Goal: Task Accomplishment & Management: Use online tool/utility

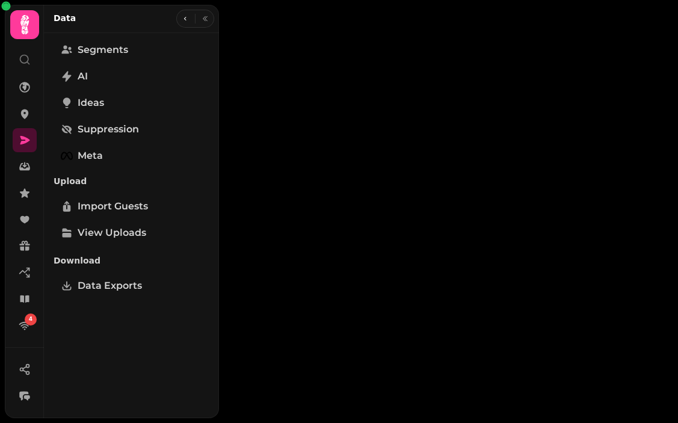
select select "**"
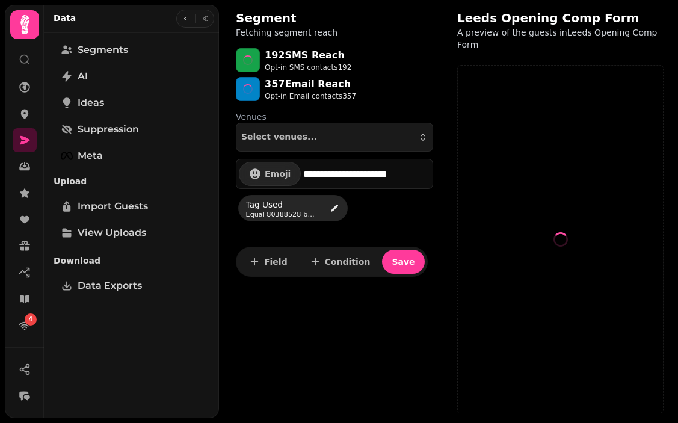
select select "**"
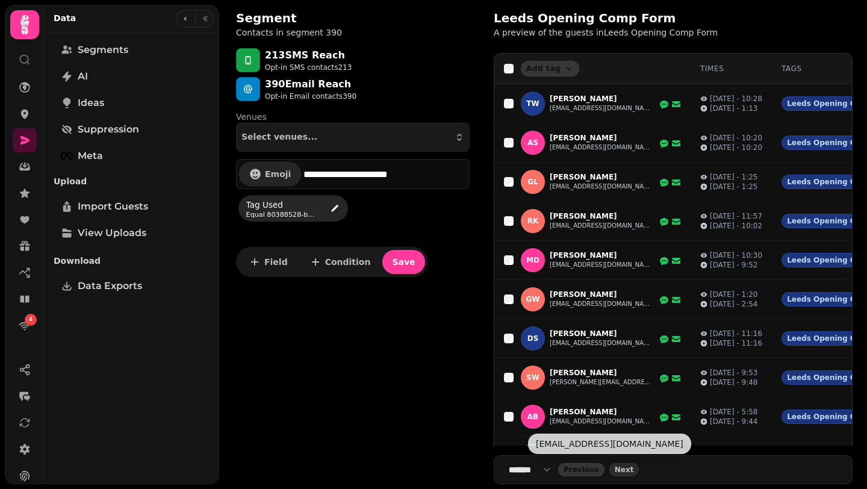
click at [550, 422] on select "**** * **** ** **** ** **** ** **** *** **** *** **** ***" at bounding box center [533, 469] width 49 height 12
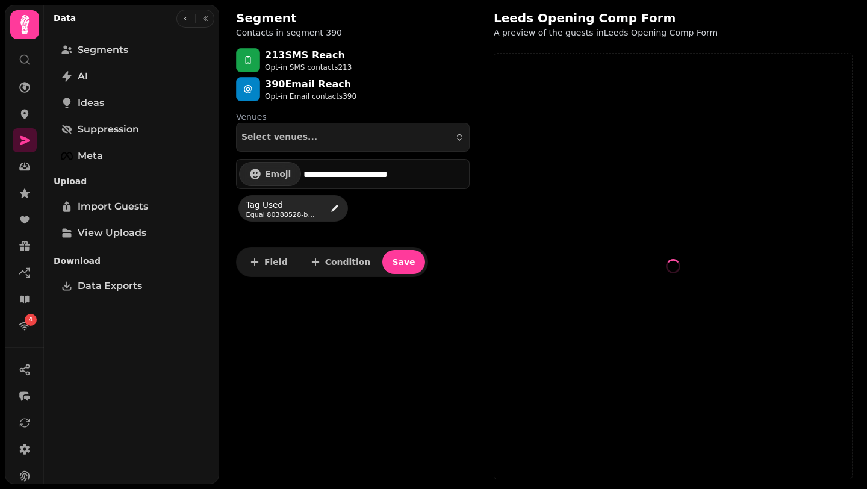
select select "***"
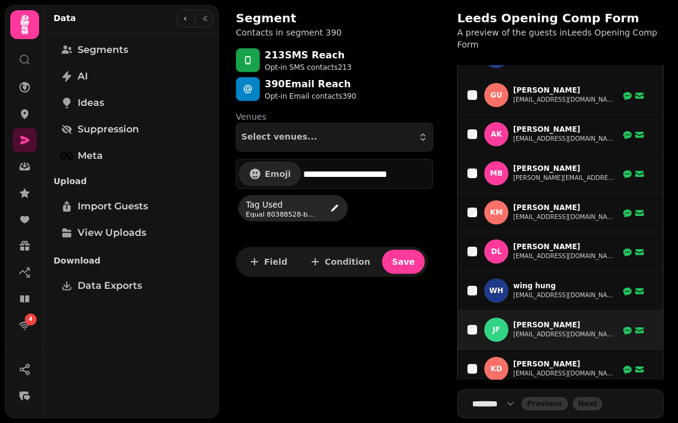
scroll to position [3105, 0]
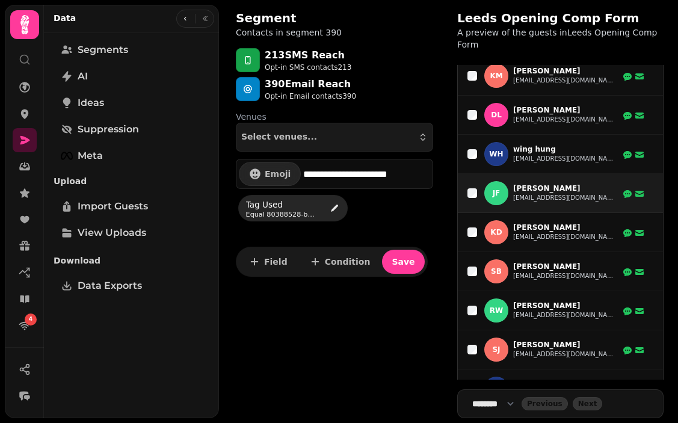
click at [524, 194] on div "JF Joe Forkin joeforkin@hotmail.co.uk" at bounding box center [549, 193] width 131 height 24
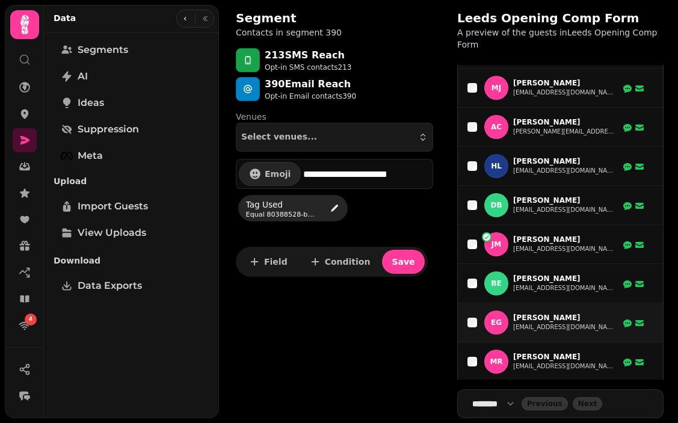
scroll to position [4587, 0]
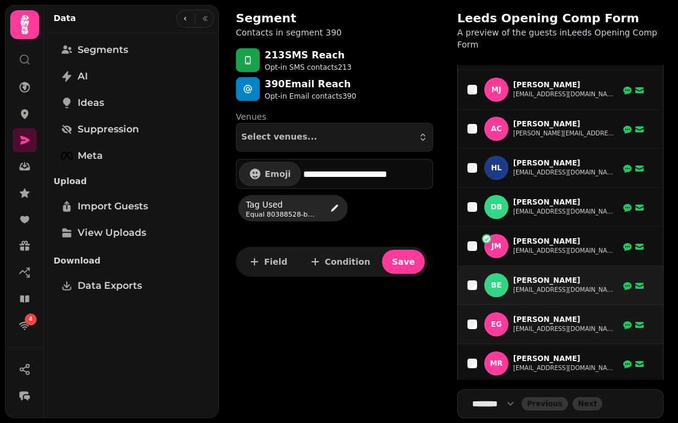
click at [475, 286] on div "BE Bradley Everitt bradleyeveritt02@icloud.com" at bounding box center [556, 285] width 177 height 24
click at [472, 274] on div "BE Bradley Everitt bradleyeveritt02@icloud.com" at bounding box center [556, 285] width 177 height 24
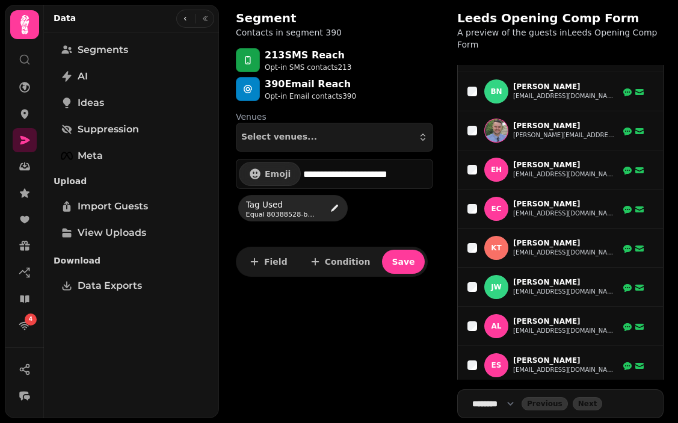
scroll to position [7999, 0]
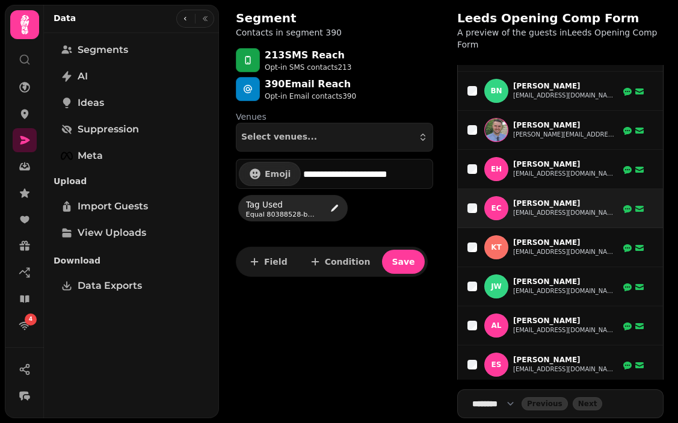
click at [475, 210] on div "EC Emma Campbell emmakcampbell@hotmail.com" at bounding box center [556, 208] width 177 height 24
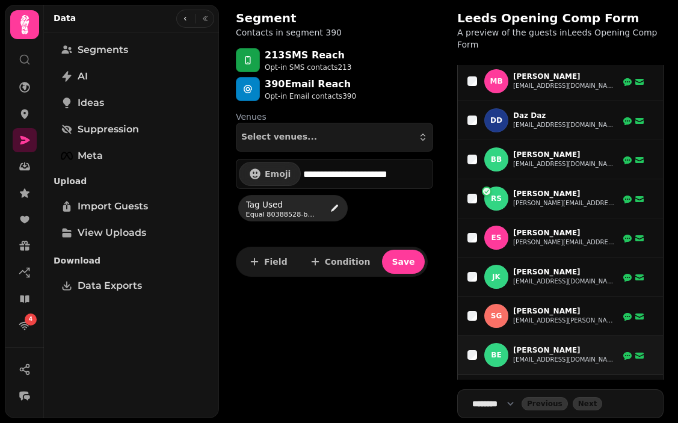
scroll to position [15025, 0]
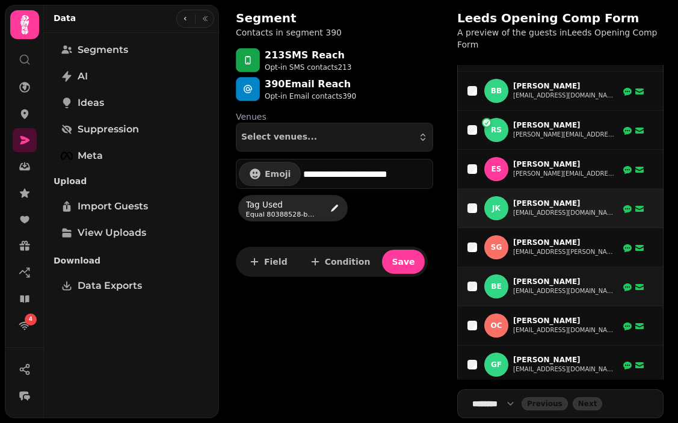
click at [474, 209] on div "JK Jennifer King jennifer_king18@hotmail.com" at bounding box center [556, 208] width 177 height 24
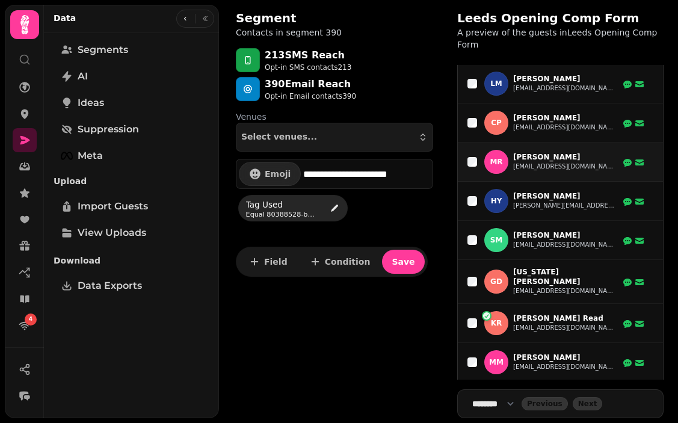
scroll to position [2108, 0]
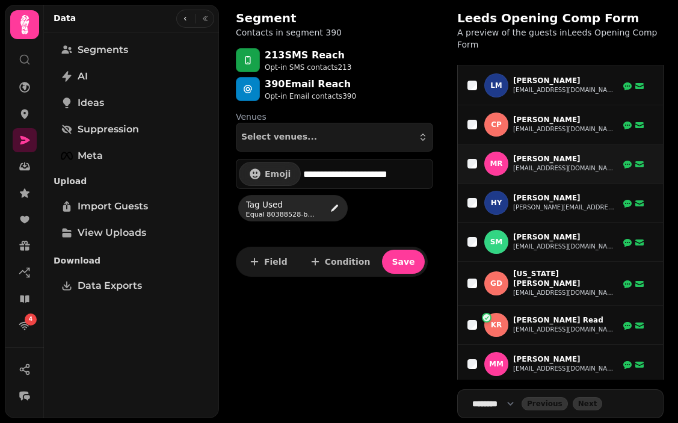
click at [474, 326] on div "KR Kelli Read kelliread@live.co.uk" at bounding box center [556, 325] width 177 height 24
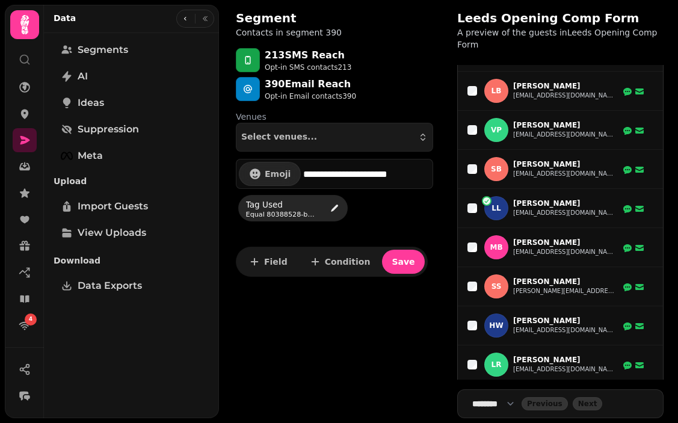
scroll to position [1031, 0]
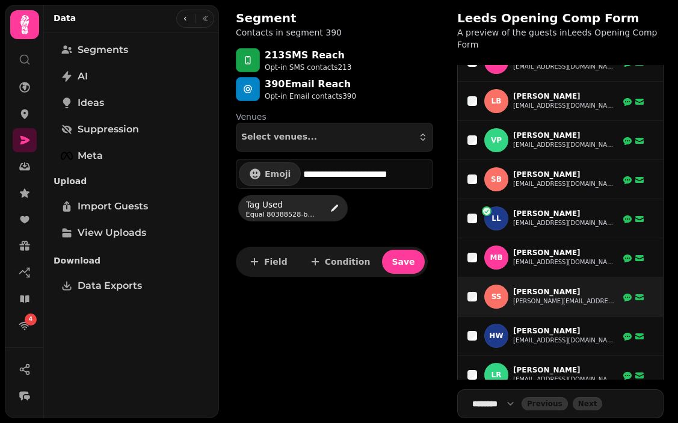
click at [473, 307] on div "SS Shaun Slaughter Shaun.horsforth@live.com" at bounding box center [556, 297] width 177 height 24
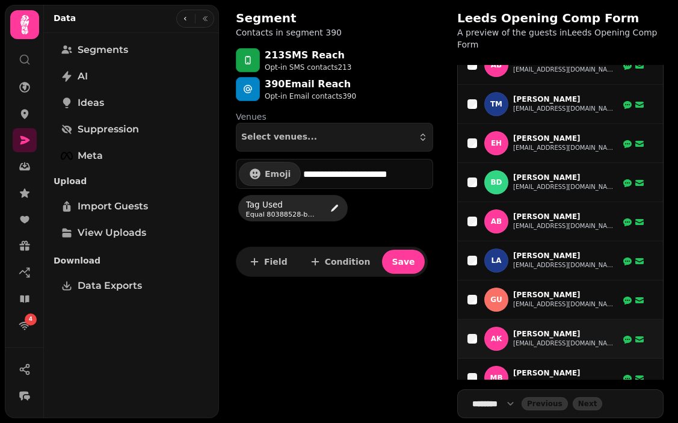
scroll to position [2776, 0]
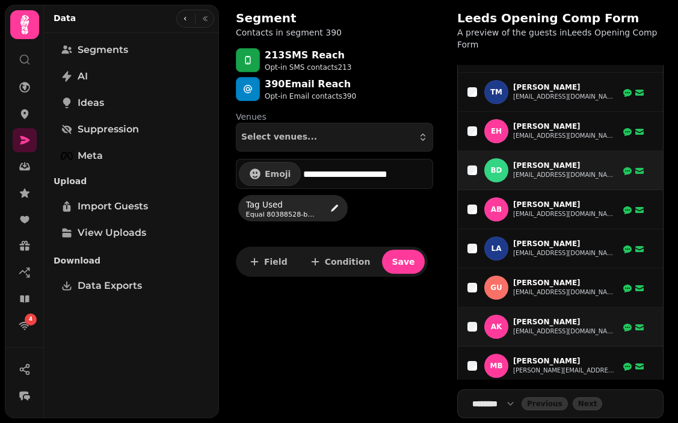
click at [472, 158] on div "BD Becky Delaney beckydelaney90@gmail.com" at bounding box center [556, 170] width 177 height 24
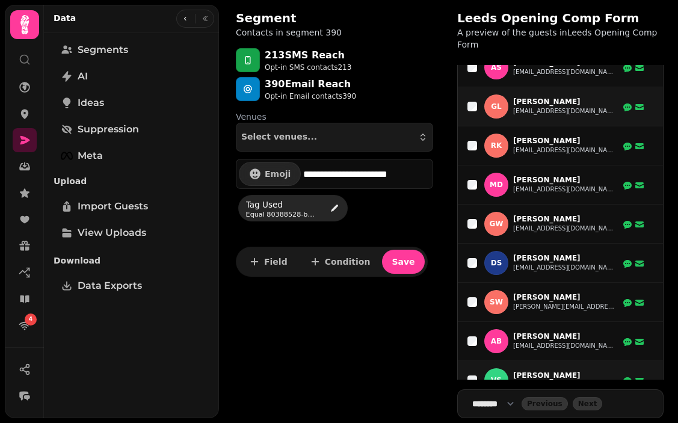
scroll to position [0, 0]
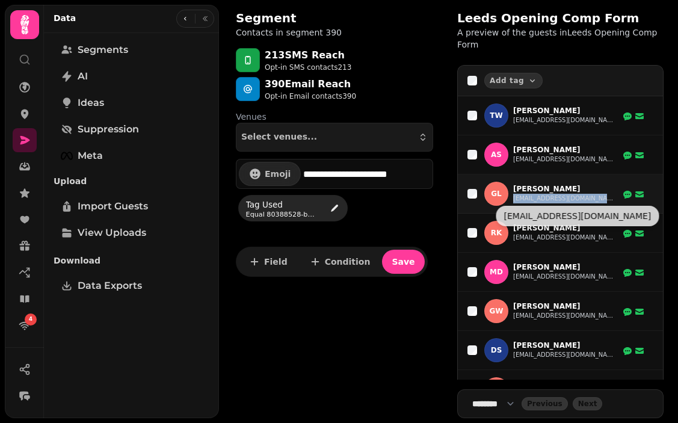
drag, startPoint x: 578, startPoint y: 199, endPoint x: 515, endPoint y: 200, distance: 63.8
click at [515, 200] on div "GL Gabriel Limb glimb51@gmail.com" at bounding box center [556, 194] width 177 height 24
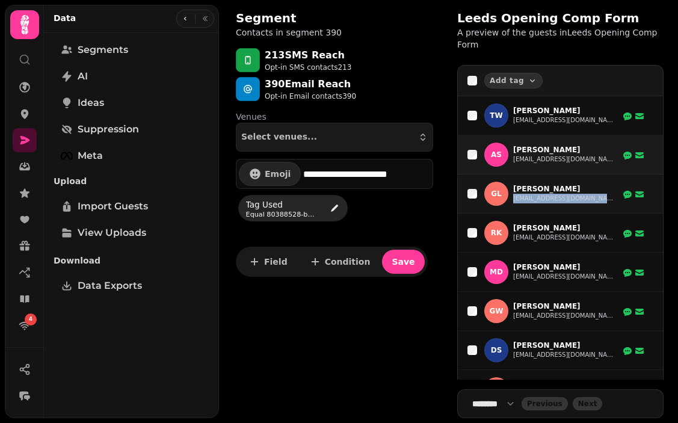
copy tr "glimb51@gmail.com"
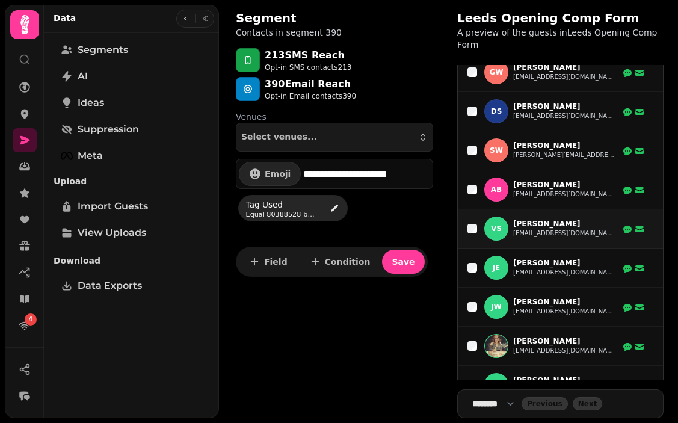
scroll to position [251, 0]
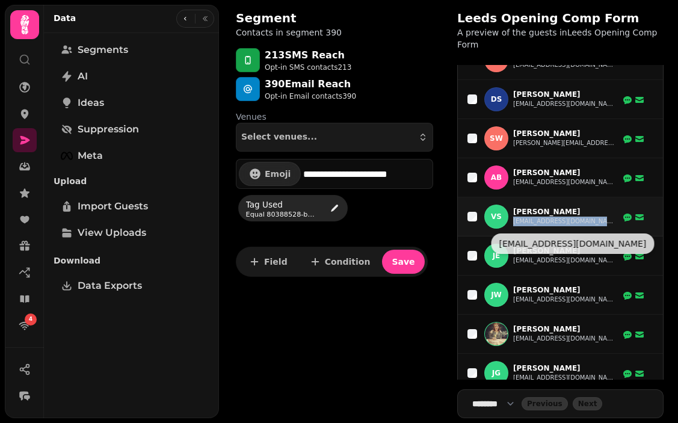
drag, startPoint x: 606, startPoint y: 227, endPoint x: 514, endPoint y: 227, distance: 92.1
click at [514, 227] on div "VS Vikki-Leigh Strickland vikkileigh_c_007@hotmail.com" at bounding box center [556, 217] width 177 height 24
copy button "vikkileigh_c_007@hotmail.com"
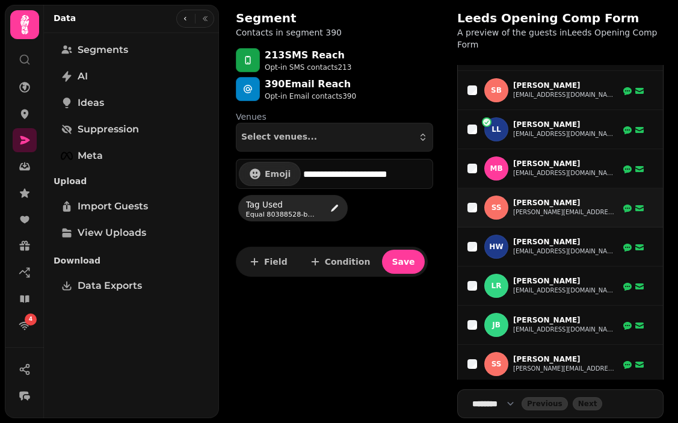
scroll to position [1133, 0]
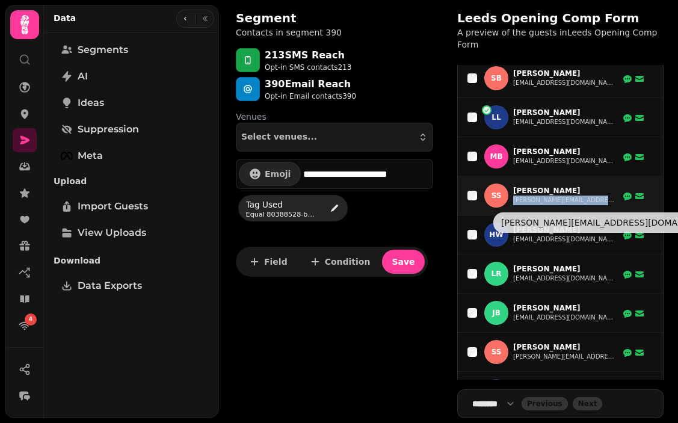
drag, startPoint x: 595, startPoint y: 205, endPoint x: 515, endPoint y: 204, distance: 80.0
click at [515, 204] on div "SS Shaun Slaughter Shaun.horsforth@live.com" at bounding box center [556, 196] width 177 height 24
copy tr "Shaun.horsforth@live.com"
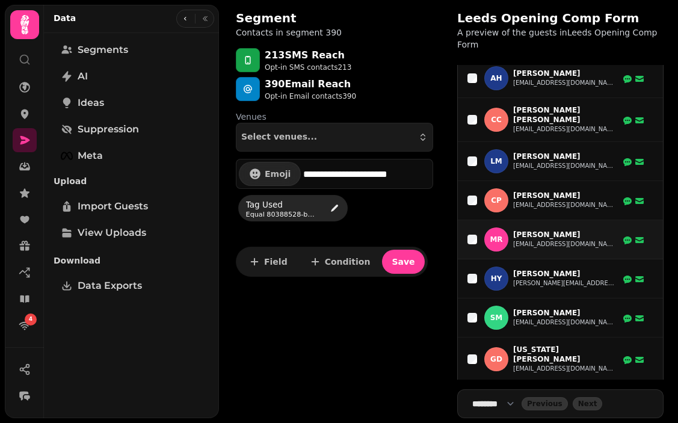
scroll to position [2047, 0]
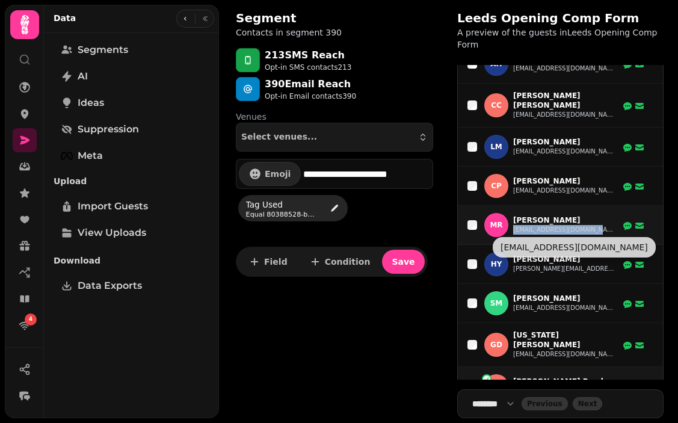
drag, startPoint x: 598, startPoint y: 228, endPoint x: 515, endPoint y: 229, distance: 83.0
click at [515, 229] on div "Mr Matilda ramnani matildaramnani@gmail.com" at bounding box center [556, 225] width 177 height 24
copy button "matildaramnani@gmail.com"
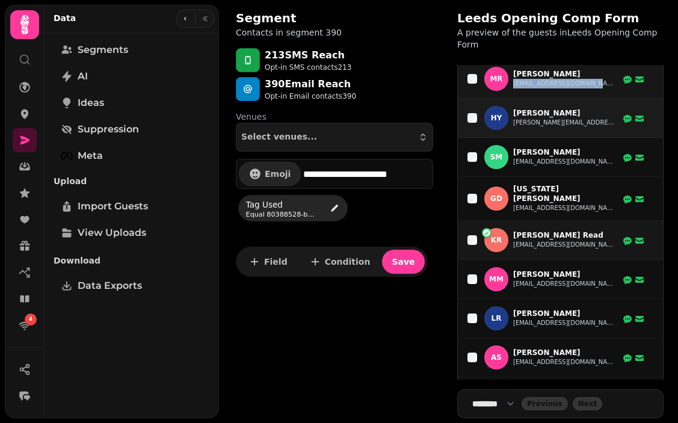
scroll to position [2200, 0]
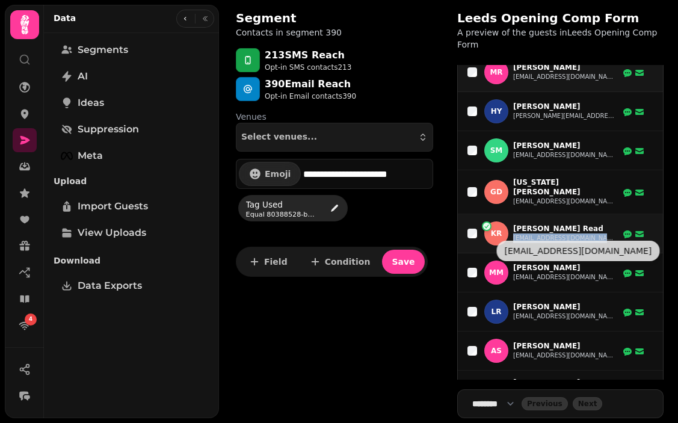
drag, startPoint x: 580, startPoint y: 234, endPoint x: 515, endPoint y: 233, distance: 65.6
click at [515, 233] on div "KR Kelli Read kelliread@live.co.uk" at bounding box center [556, 233] width 177 height 24
copy tr "kelliread@live.co.uk"
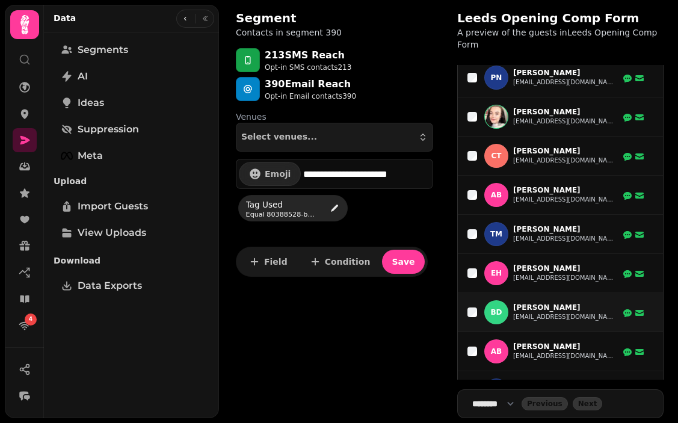
scroll to position [2636, 0]
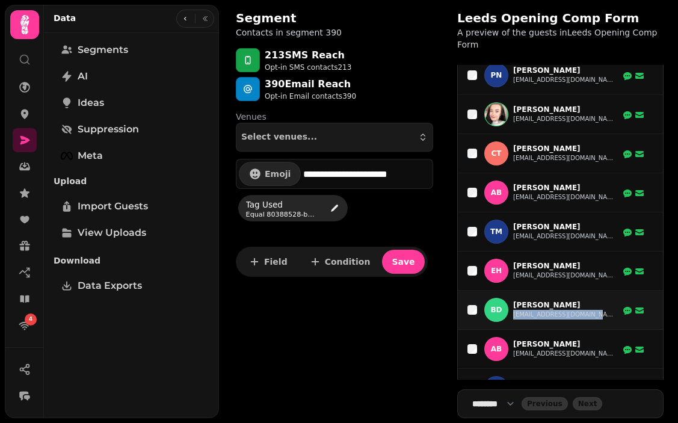
drag, startPoint x: 600, startPoint y: 306, endPoint x: 513, endPoint y: 307, distance: 87.3
click at [513, 307] on div "BD Becky Delaney beckydelaney90@gmail.com" at bounding box center [556, 310] width 177 height 24
copy button "beckydelaney90@gmail.com"
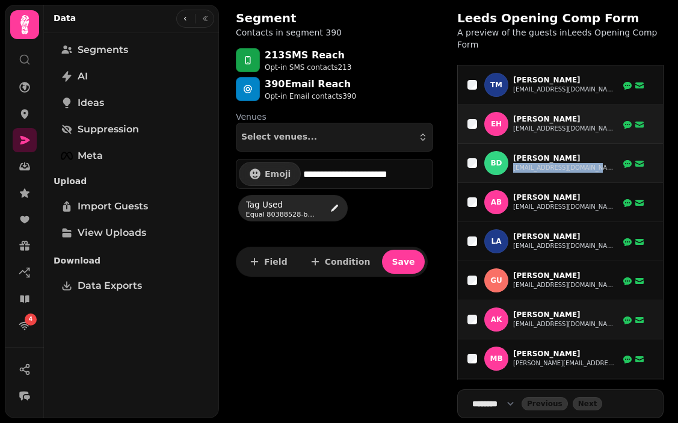
scroll to position [2801, 0]
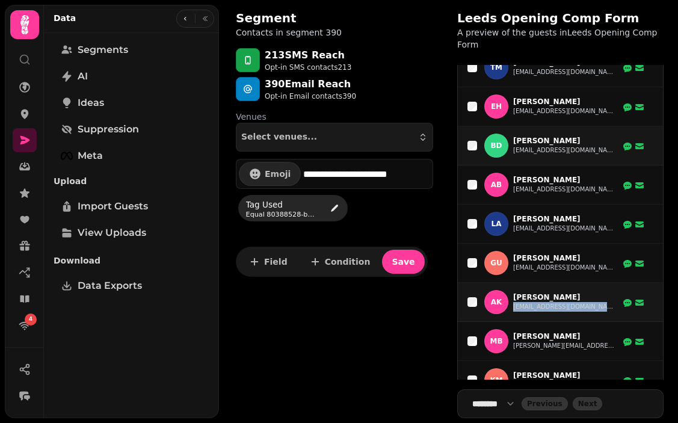
drag, startPoint x: 590, startPoint y: 297, endPoint x: 512, endPoint y: 298, distance: 77.6
click at [512, 298] on div "AK Anthony Kimmett Akimmett93@gmail.com" at bounding box center [556, 302] width 177 height 24
copy tr "Akimmett93@gmail.com"
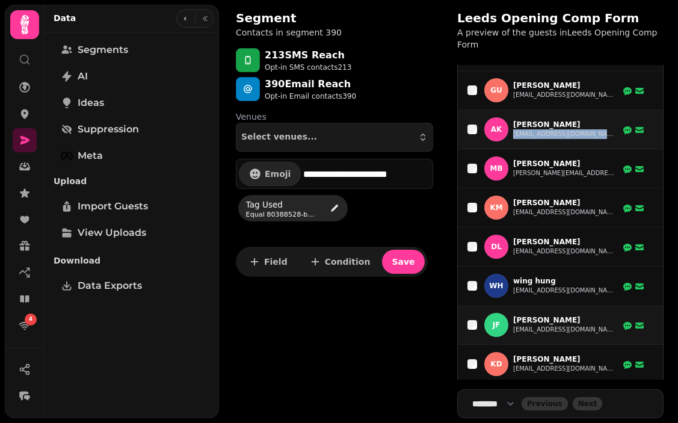
scroll to position [2975, 0]
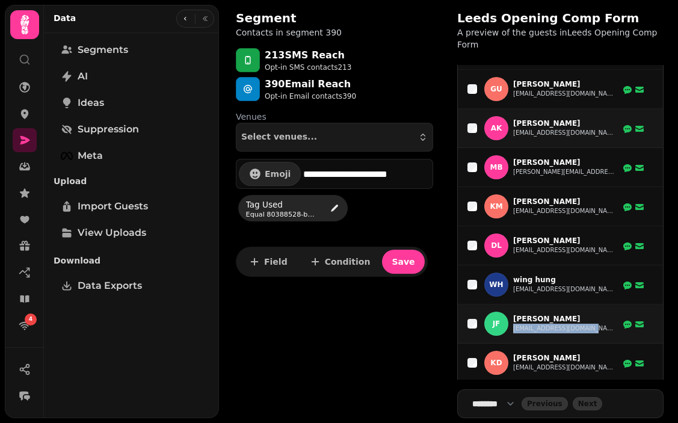
drag, startPoint x: 589, startPoint y: 321, endPoint x: 513, endPoint y: 320, distance: 75.8
click at [513, 320] on div "JF Joe Forkin joeforkin@hotmail.co.uk" at bounding box center [556, 324] width 177 height 24
copy button "joeforkin@hotmail.co.uk"
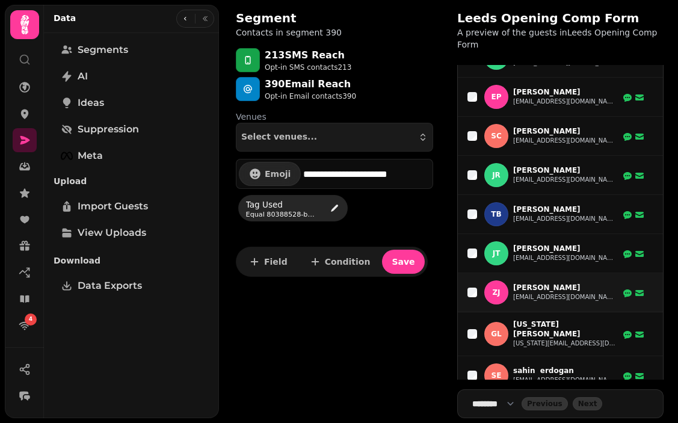
scroll to position [3915, 0]
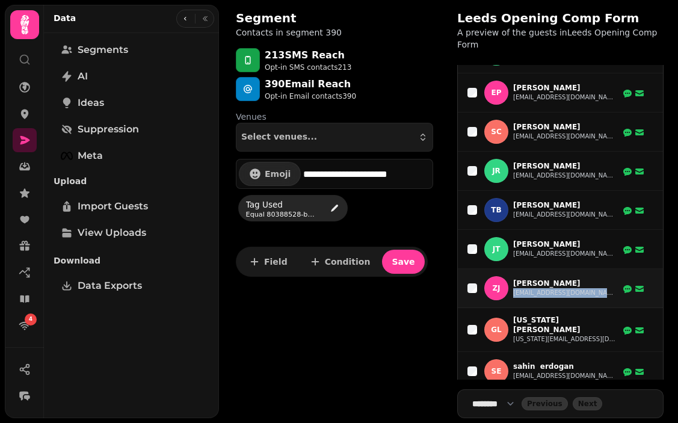
drag, startPoint x: 588, startPoint y: 294, endPoint x: 513, endPoint y: 292, distance: 74.6
click at [513, 292] on div "ZJ Zoe Jones millerzoe@hotmail.com" at bounding box center [556, 288] width 177 height 24
copy tr "millerzoe@hotmail.com"
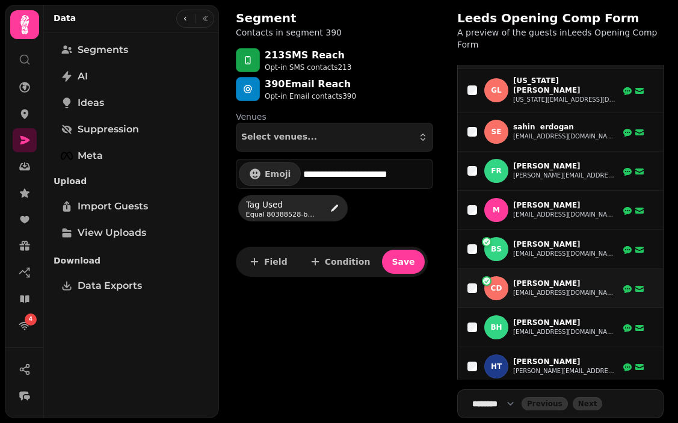
scroll to position [4199, 0]
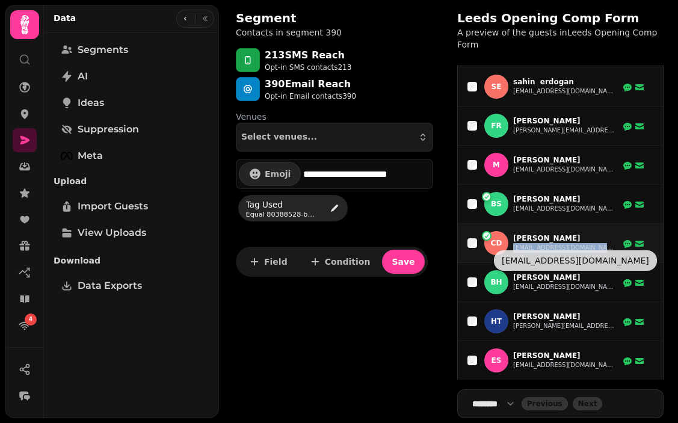
drag, startPoint x: 598, startPoint y: 243, endPoint x: 513, endPoint y: 243, distance: 84.9
click at [513, 243] on div "CD Craig Derrick craigfderrick@gmail.com" at bounding box center [556, 243] width 177 height 24
copy tr "craigfderrick@gmail.com"
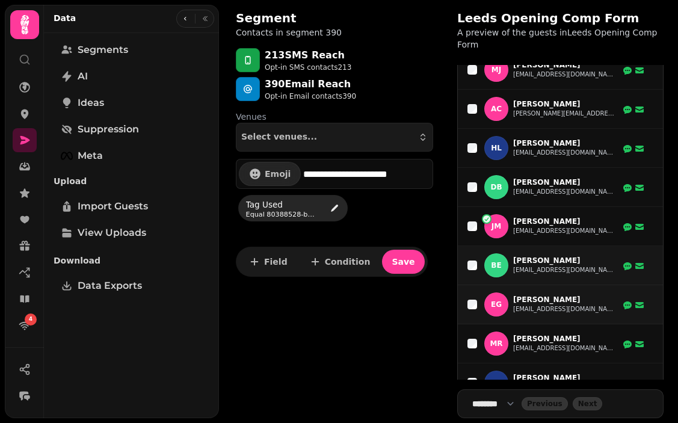
scroll to position [4614, 0]
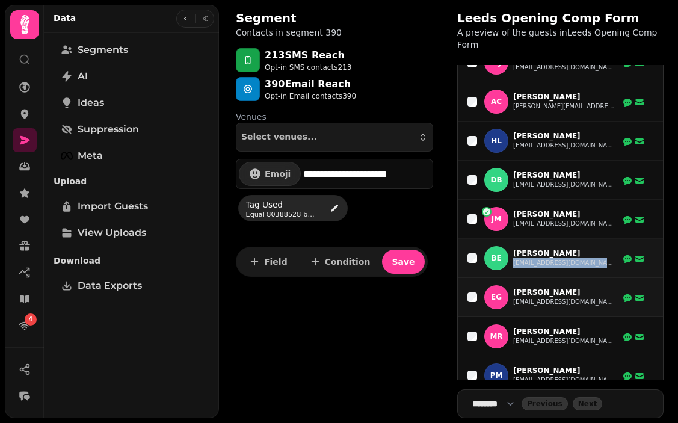
drag, startPoint x: 605, startPoint y: 258, endPoint x: 513, endPoint y: 259, distance: 92.1
click at [513, 259] on div "BE Bradley Everitt bradleyeveritt02@icloud.com" at bounding box center [556, 258] width 177 height 24
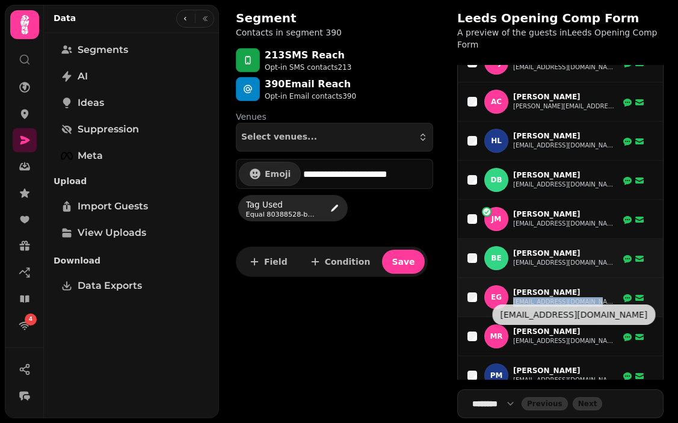
drag, startPoint x: 596, startPoint y: 298, endPoint x: 514, endPoint y: 299, distance: 82.4
click at [514, 299] on div "EG Emily Garland emilygarland15@yahoo.com" at bounding box center [556, 297] width 177 height 24
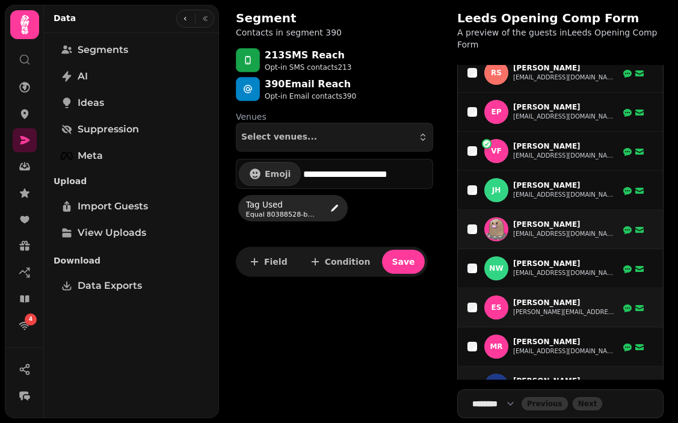
scroll to position [5239, 0]
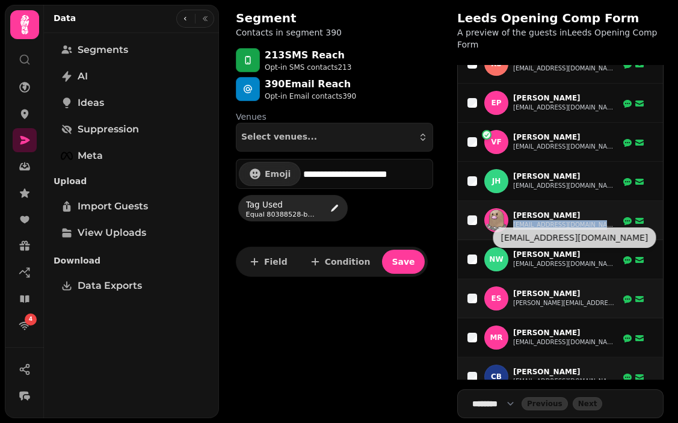
drag, startPoint x: 596, startPoint y: 220, endPoint x: 515, endPoint y: 219, distance: 80.6
click at [515, 219] on div "Ap Adam potter mushypeas05@gmail.com" at bounding box center [556, 220] width 177 height 24
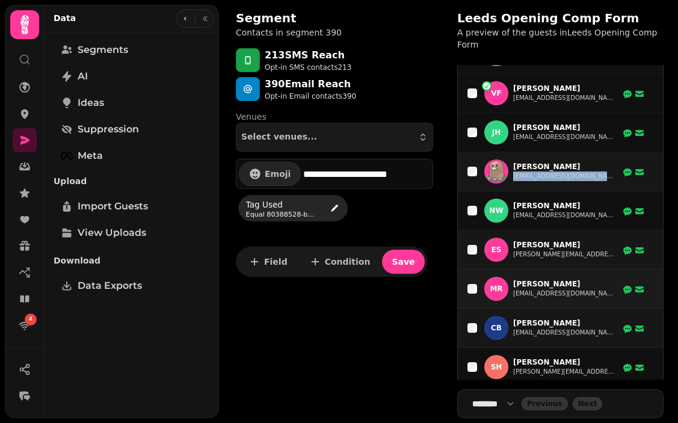
scroll to position [5293, 0]
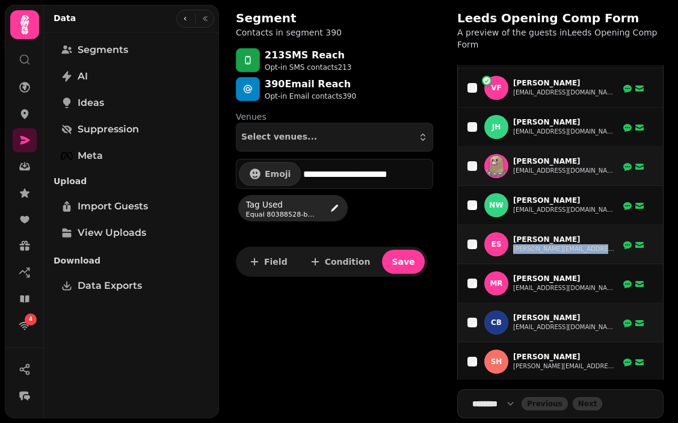
drag, startPoint x: 611, startPoint y: 244, endPoint x: 513, endPoint y: 245, distance: 98.1
click at [513, 245] on div "es ella simpson ellamarie.simpson@swyt.nhs.uk" at bounding box center [556, 244] width 177 height 24
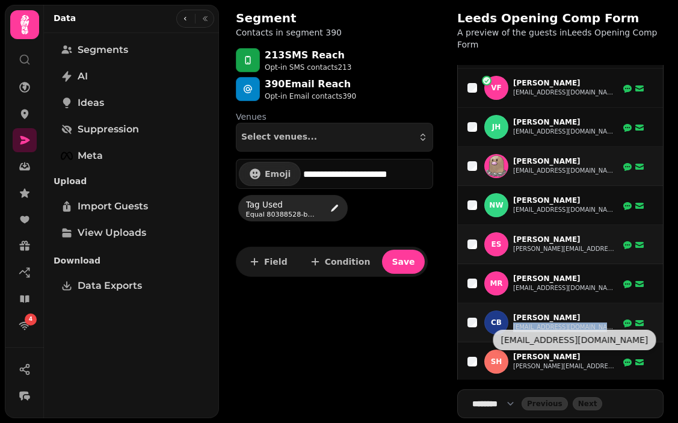
drag, startPoint x: 599, startPoint y: 323, endPoint x: 512, endPoint y: 323, distance: 87.3
click at [512, 323] on div "CB Chris Bates littledigger82@yahoo.co.uk" at bounding box center [556, 323] width 177 height 24
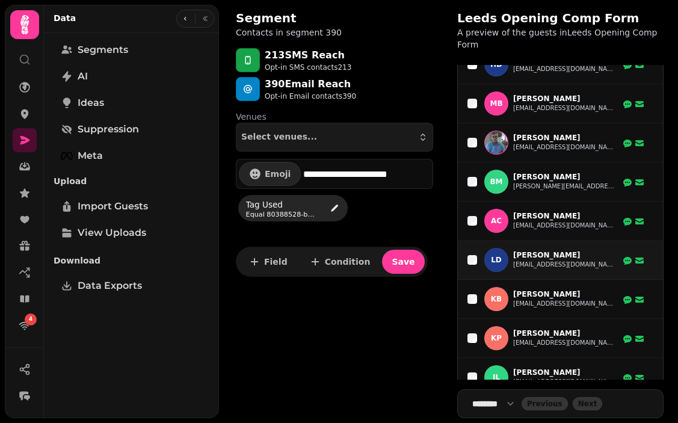
scroll to position [6229, 0]
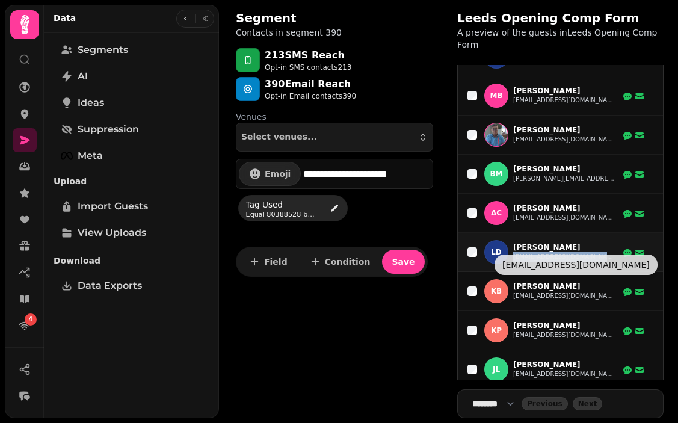
drag, startPoint x: 596, startPoint y: 247, endPoint x: 514, endPoint y: 247, distance: 81.8
click at [514, 247] on div "Ld Lucy denham lucydillie101@gmail.com" at bounding box center [556, 252] width 177 height 24
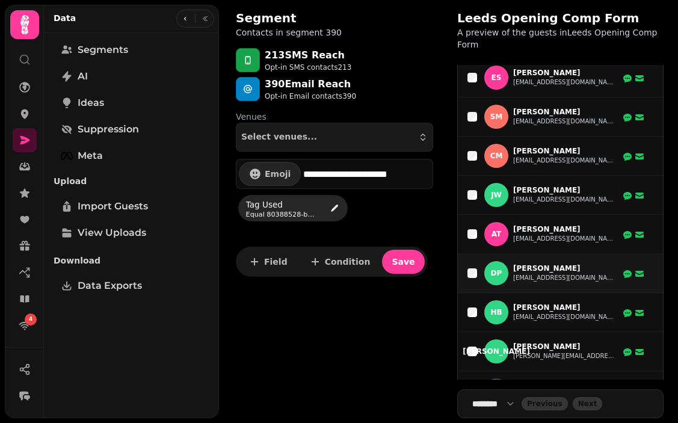
scroll to position [6917, 0]
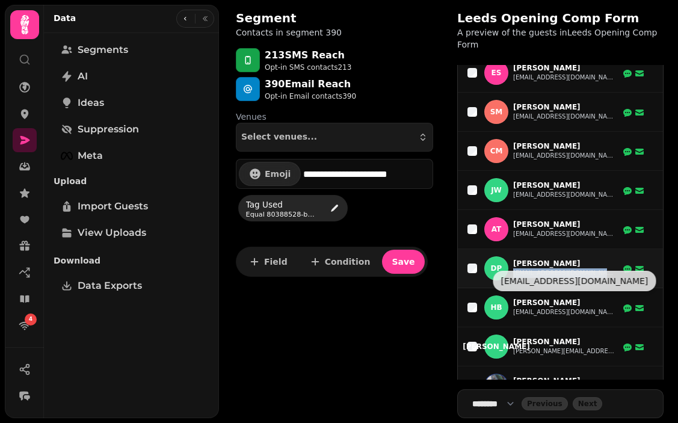
drag, startPoint x: 597, startPoint y: 264, endPoint x: 513, endPoint y: 267, distance: 83.7
click at [513, 267] on div "DP Donna Powe besidethesea01@aol.co.uk" at bounding box center [556, 268] width 177 height 24
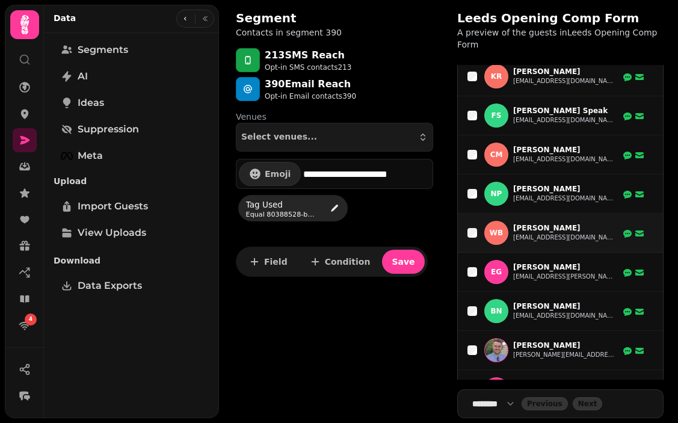
scroll to position [7783, 0]
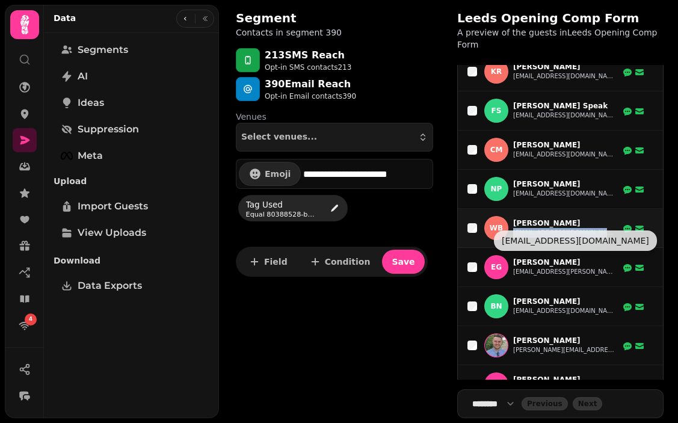
drag, startPoint x: 593, startPoint y: 224, endPoint x: 515, endPoint y: 226, distance: 78.2
click at [515, 226] on div "wb wayne bell waynebell62@gmail.com" at bounding box center [556, 228] width 177 height 24
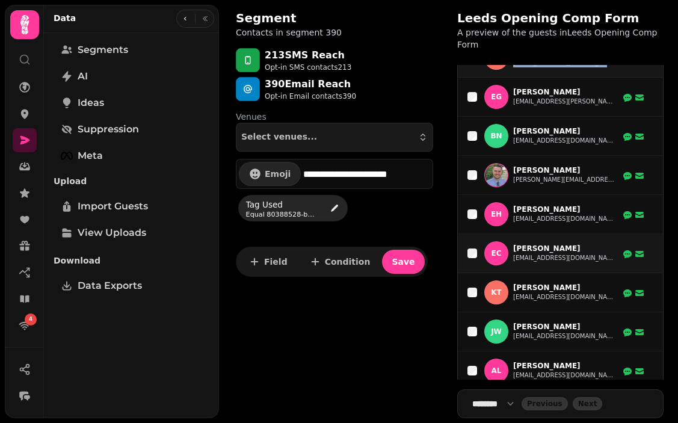
scroll to position [7983, 0]
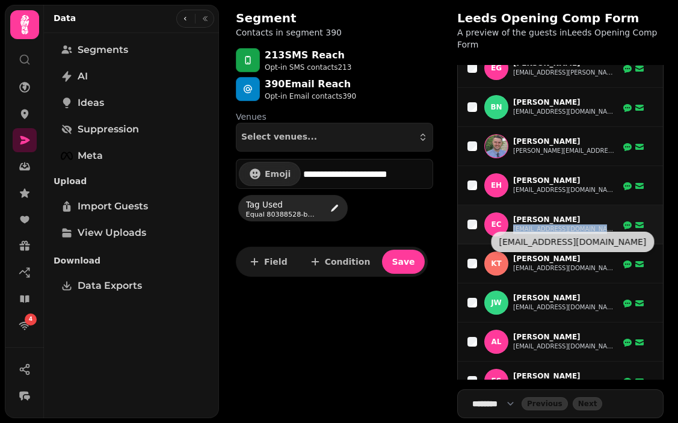
drag, startPoint x: 610, startPoint y: 224, endPoint x: 513, endPoint y: 228, distance: 97.0
click at [513, 228] on div "EC Emma Campbell emmakcampbell@hotmail.com" at bounding box center [556, 224] width 177 height 24
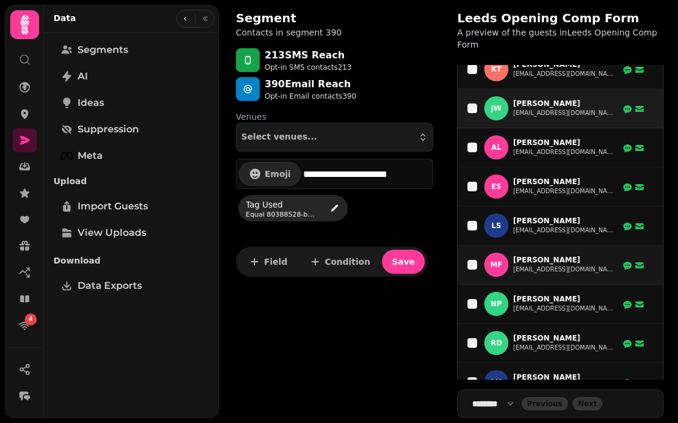
scroll to position [8207, 0]
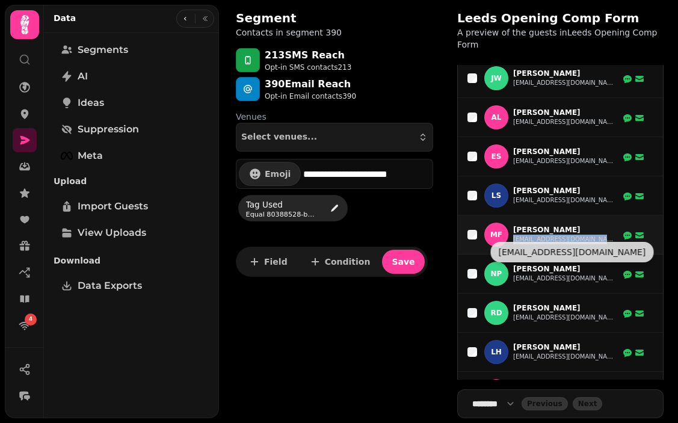
drag, startPoint x: 616, startPoint y: 235, endPoint x: 515, endPoint y: 233, distance: 101.1
click at [515, 233] on div "MF Megan Fisher meganlouisafisher@hotmail.com" at bounding box center [556, 235] width 177 height 24
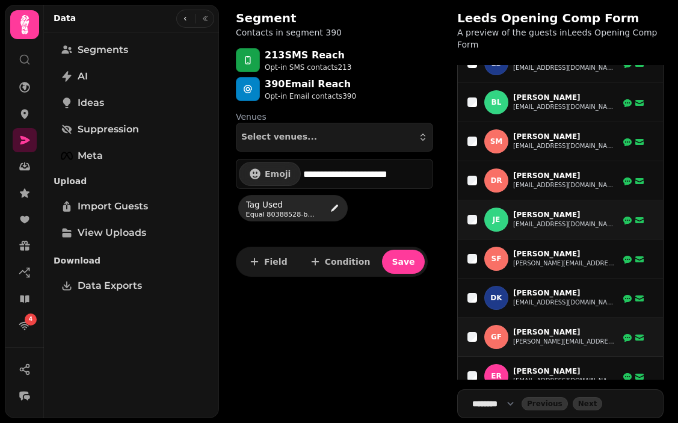
scroll to position [8815, 0]
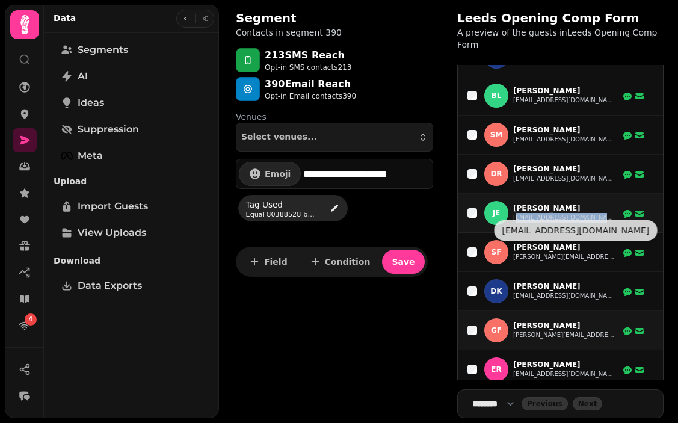
drag, startPoint x: 590, startPoint y: 213, endPoint x: 514, endPoint y: 211, distance: 75.9
click at [514, 211] on div "JE Jamie Eaglen jamieeaglen@gmail.com" at bounding box center [556, 213] width 177 height 24
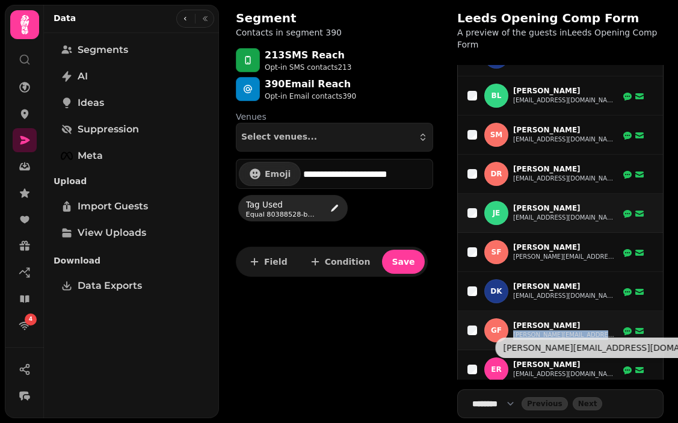
drag, startPoint x: 583, startPoint y: 330, endPoint x: 513, endPoint y: 333, distance: 70.5
click at [513, 333] on div "GF Greg Feirn greg@gregfeirn.co.uk" at bounding box center [556, 330] width 177 height 24
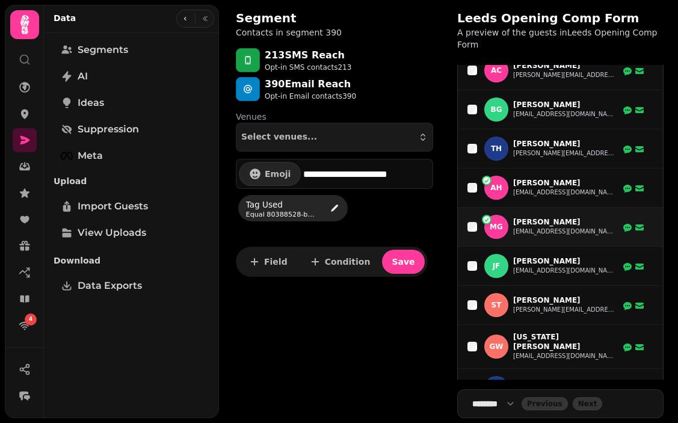
scroll to position [10295, 0]
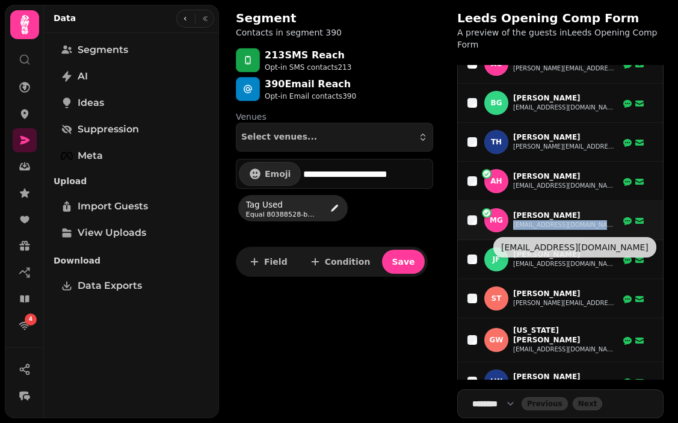
drag, startPoint x: 596, startPoint y: 227, endPoint x: 514, endPoint y: 230, distance: 82.5
click at [514, 230] on div "Mg Meisha gelder meishagelder@gmail.com" at bounding box center [556, 220] width 177 height 24
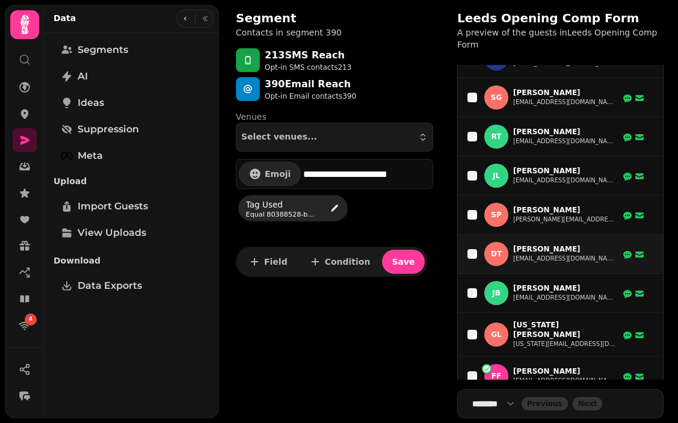
scroll to position [10937, 0]
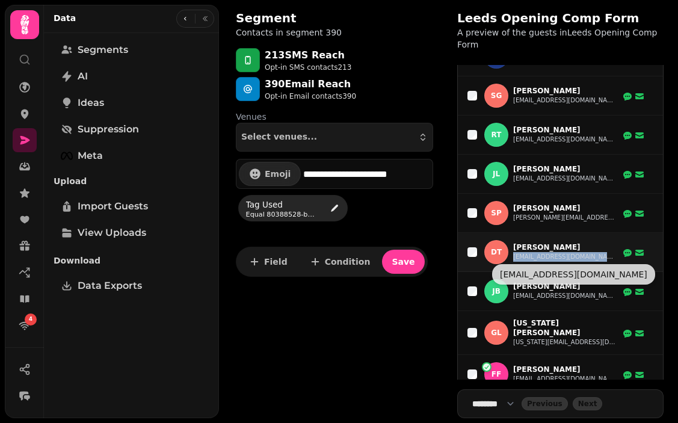
drag, startPoint x: 605, startPoint y: 258, endPoint x: 513, endPoint y: 256, distance: 92.1
click at [513, 256] on div "DT Donna Taylor sittingyourpets@yahoo.co.uk" at bounding box center [556, 252] width 177 height 24
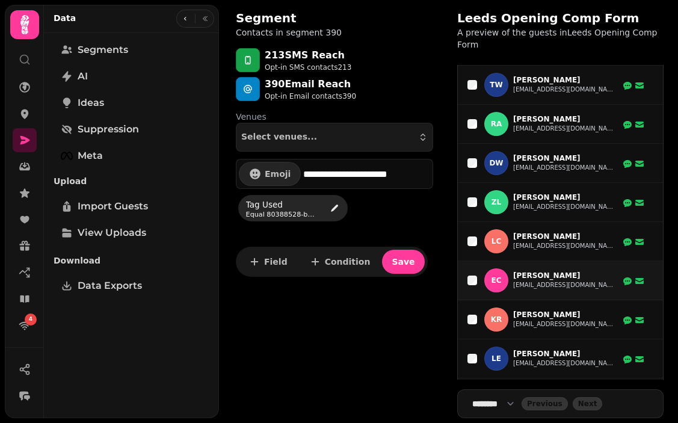
scroll to position [11472, 0]
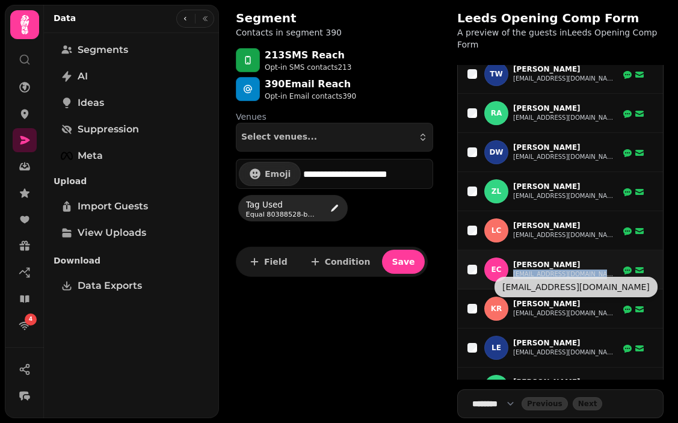
drag, startPoint x: 588, startPoint y: 270, endPoint x: 514, endPoint y: 269, distance: 74.0
click at [514, 269] on div "EC Ella Carter ellacarter3@icloud.com" at bounding box center [556, 270] width 177 height 24
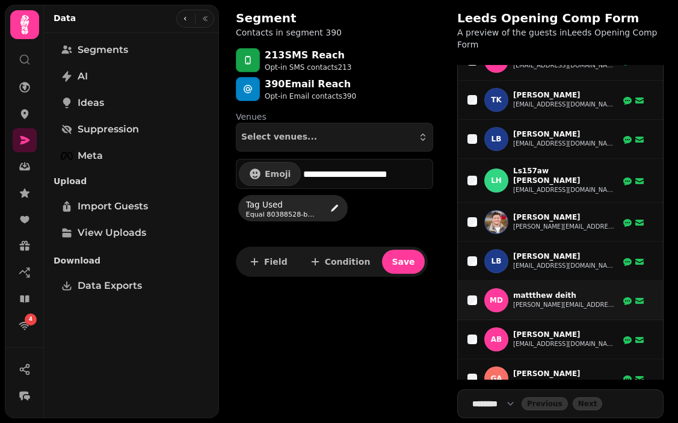
scroll to position [12345, 0]
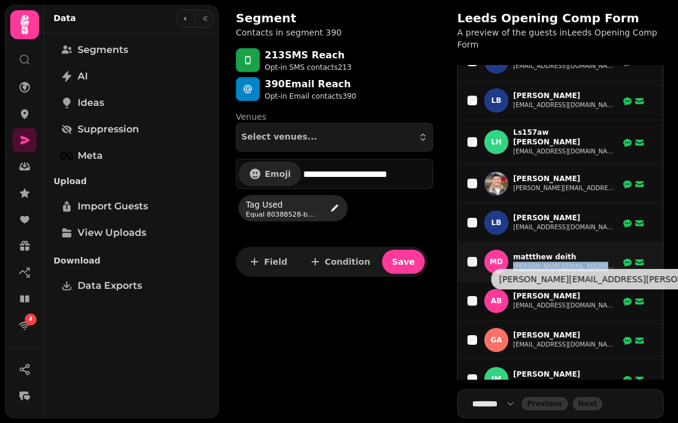
drag, startPoint x: 610, startPoint y: 263, endPoint x: 514, endPoint y: 264, distance: 96.3
click at [514, 264] on div "md mattthew deith matthew.deith@funboxent.com" at bounding box center [556, 262] width 177 height 24
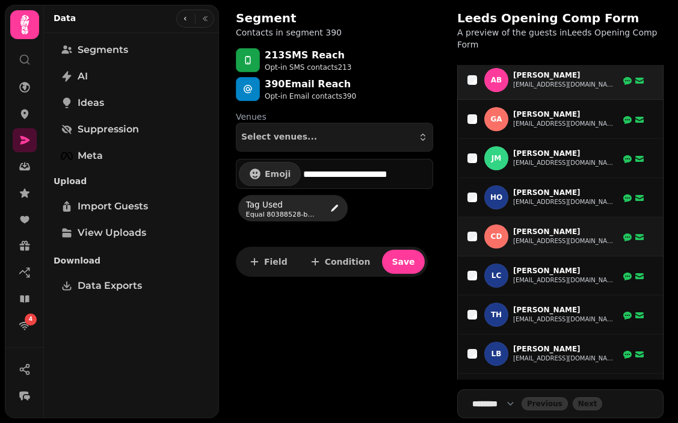
scroll to position [12578, 0]
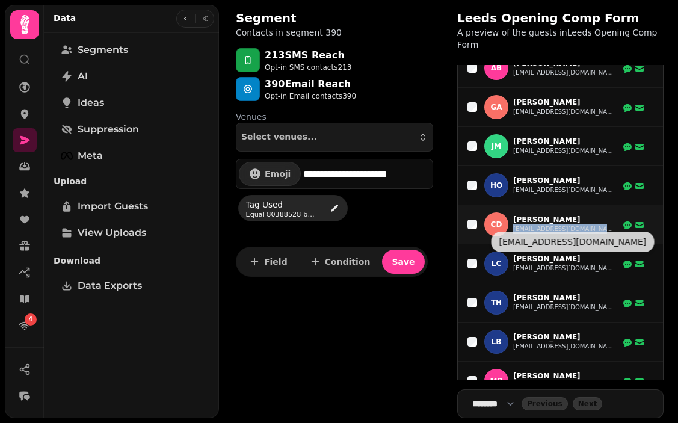
drag, startPoint x: 610, startPoint y: 224, endPoint x: 513, endPoint y: 225, distance: 96.9
click at [513, 225] on div "CD Charlotte Dawson charlnicdawson@hotmail.co.uk" at bounding box center [556, 224] width 177 height 24
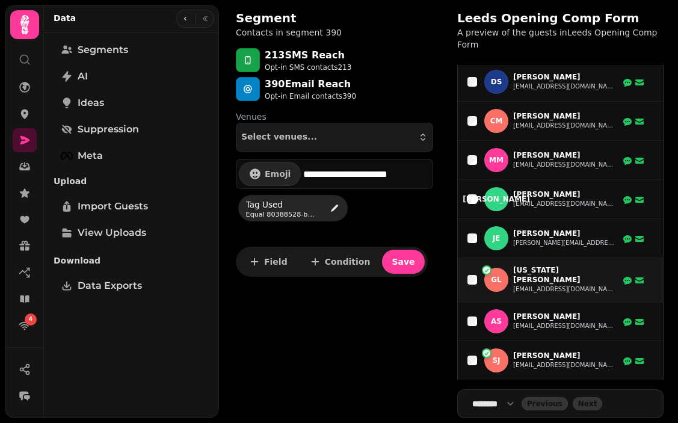
scroll to position [12918, 0]
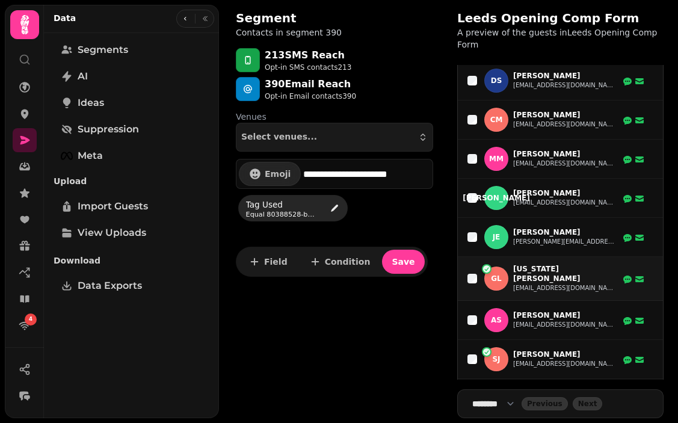
drag, startPoint x: 613, startPoint y: 276, endPoint x: 512, endPoint y: 276, distance: 101.1
click at [512, 276] on div "GL Georgia Lawrenson georgialawrenson@hotmail.co.uk" at bounding box center [556, 278] width 177 height 29
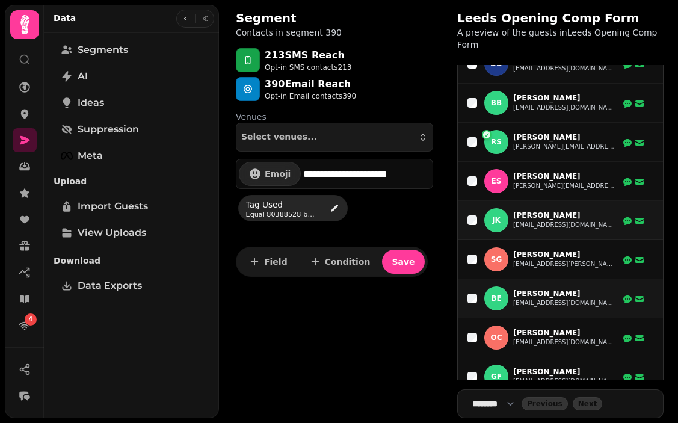
scroll to position [15014, 0]
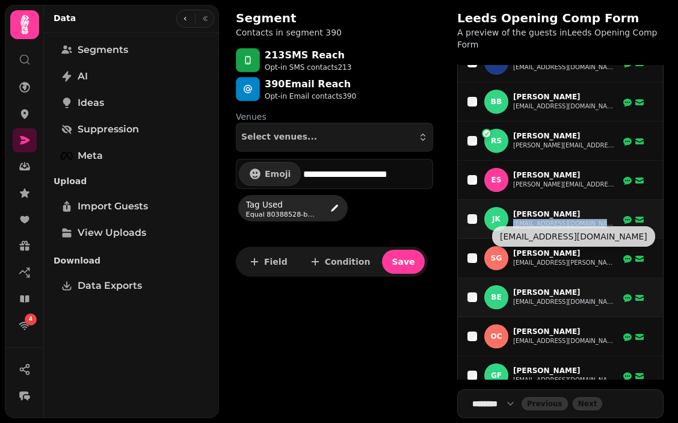
drag, startPoint x: 604, startPoint y: 217, endPoint x: 513, endPoint y: 218, distance: 90.3
click at [513, 218] on div "JK Jennifer King jennifer_king18@hotmail.com" at bounding box center [556, 219] width 177 height 24
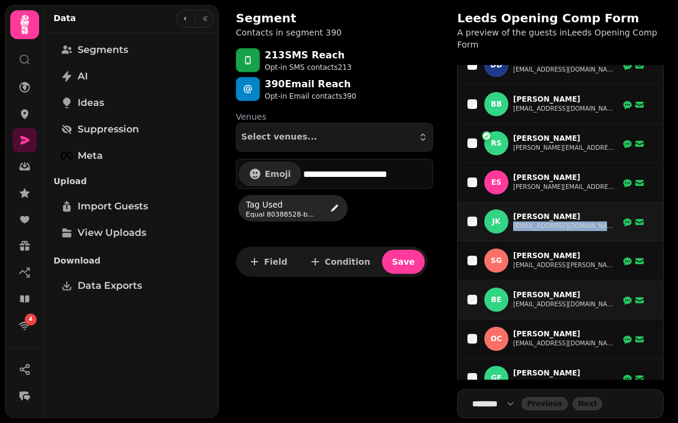
scroll to position [15025, 0]
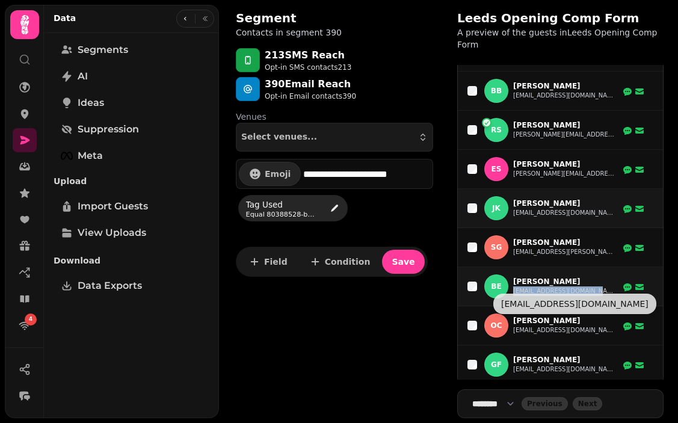
drag, startPoint x: 596, startPoint y: 286, endPoint x: 513, endPoint y: 286, distance: 83.0
click at [513, 286] on div "BE Becky Ellam beckyellam@hotmail.co.uk" at bounding box center [556, 286] width 177 height 24
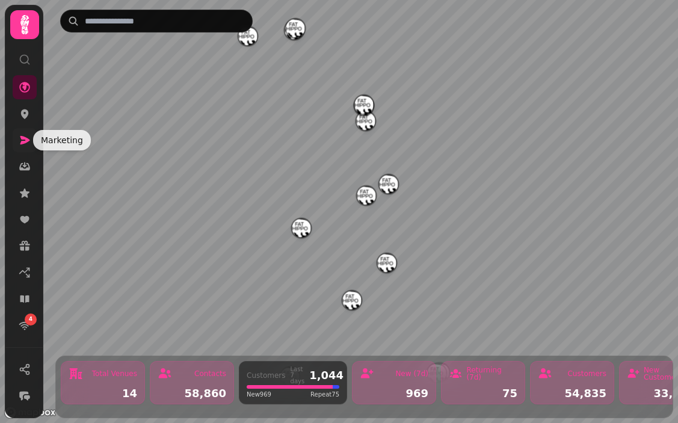
click at [22, 143] on icon at bounding box center [25, 140] width 10 height 8
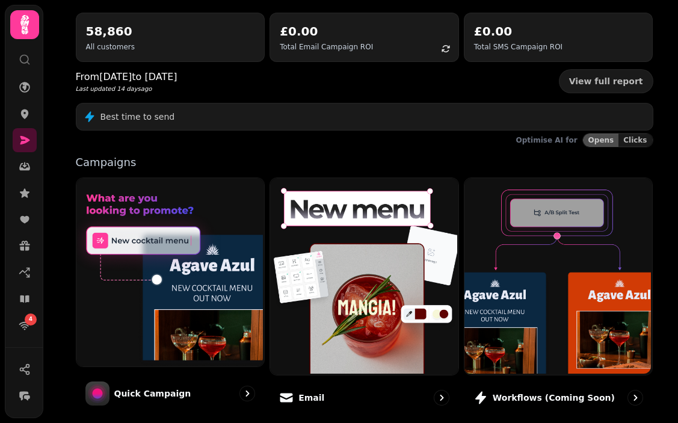
scroll to position [133, 0]
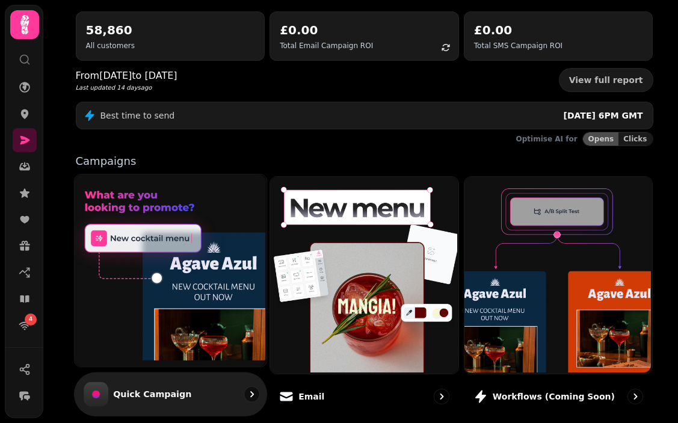
click at [206, 265] on img at bounding box center [169, 269] width 192 height 192
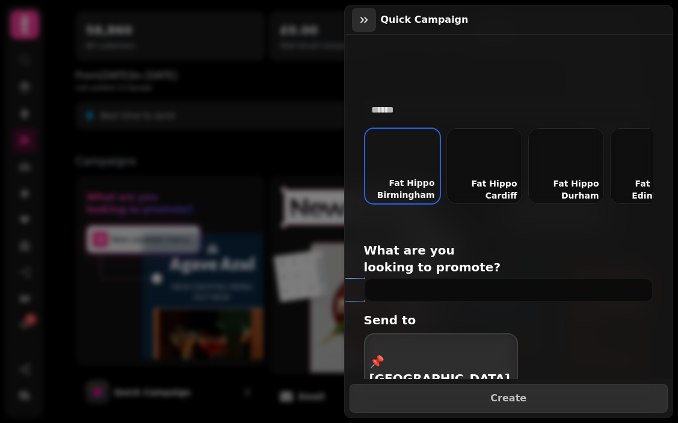
click at [368, 18] on icon "button" at bounding box center [364, 20] width 12 height 12
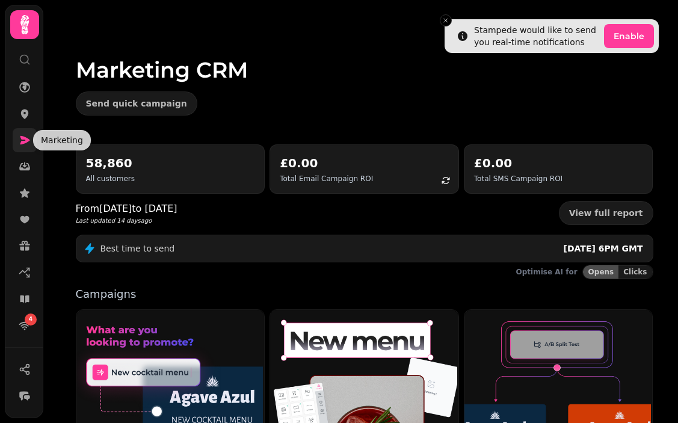
click at [27, 134] on icon at bounding box center [25, 140] width 12 height 12
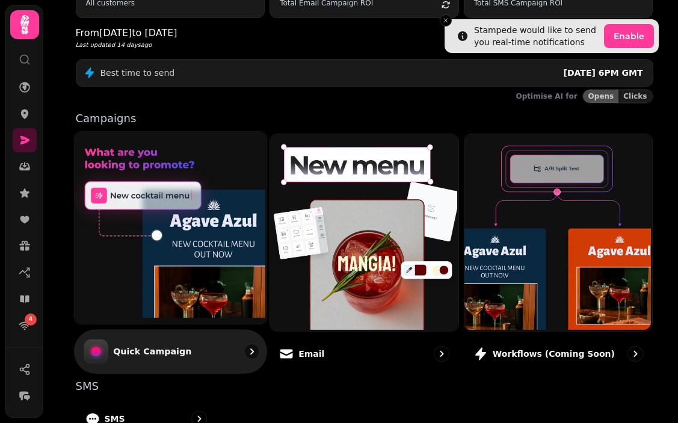
scroll to position [207, 0]
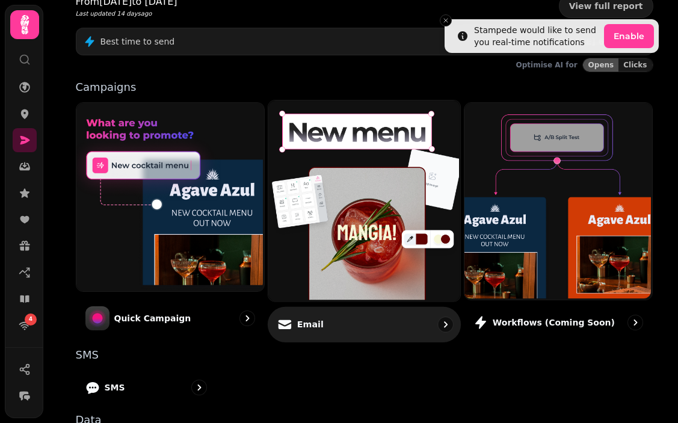
click at [361, 330] on div "Email" at bounding box center [364, 324] width 193 height 36
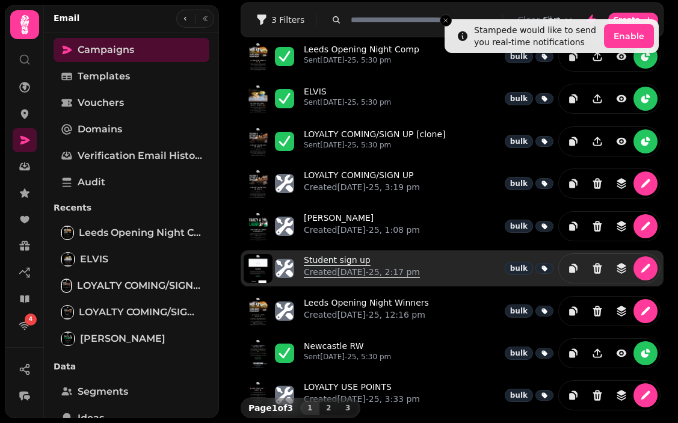
scroll to position [40, 0]
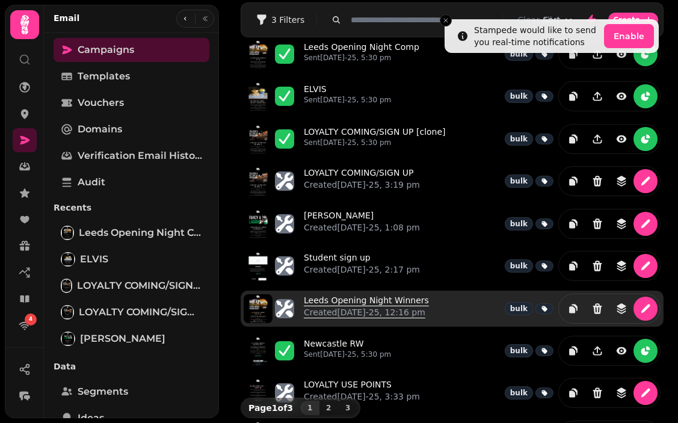
click at [348, 306] on p "Created 30th Jul-25, 12:16 pm" at bounding box center [366, 312] width 125 height 12
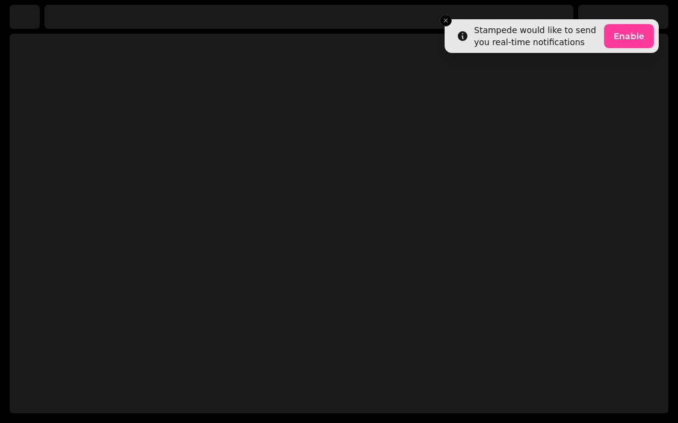
select select "**********"
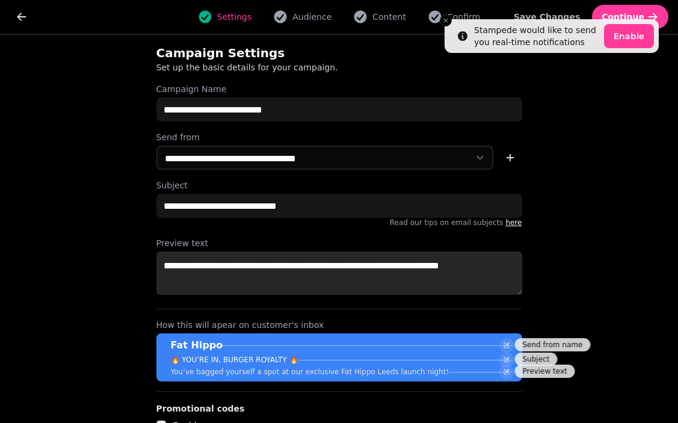
drag, startPoint x: 504, startPoint y: 264, endPoint x: 139, endPoint y: 264, distance: 364.7
click at [139, 264] on div "**********" at bounding box center [339, 246] width 404 height 422
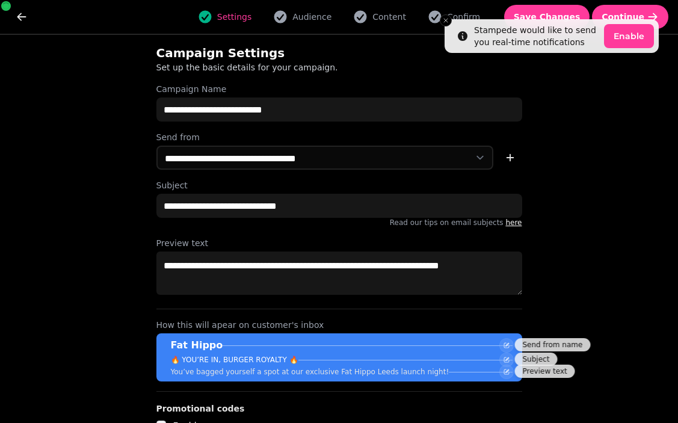
click at [388, 189] on label "Subject" at bounding box center [339, 185] width 366 height 12
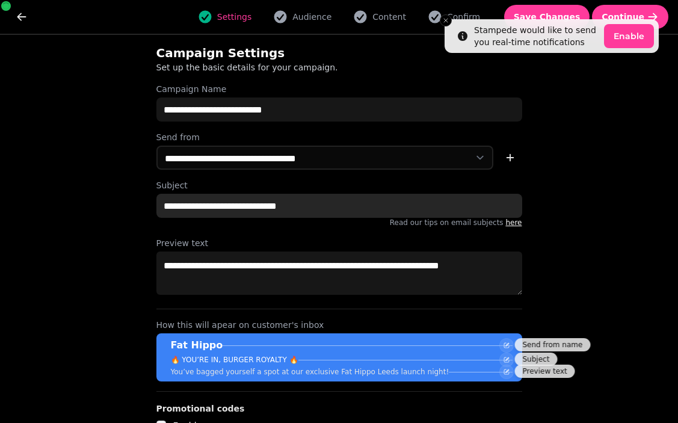
click at [388, 194] on input "**********" at bounding box center [339, 206] width 366 height 24
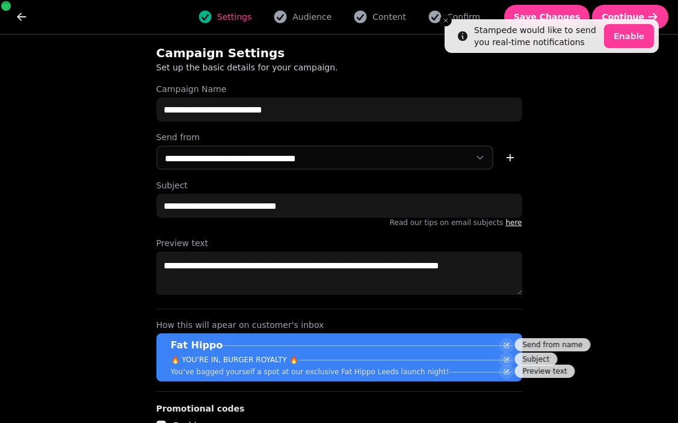
click at [555, 180] on div "**********" at bounding box center [339, 229] width 678 height 388
click at [328, 17] on span "Audience" at bounding box center [311, 17] width 39 height 12
select select "**********"
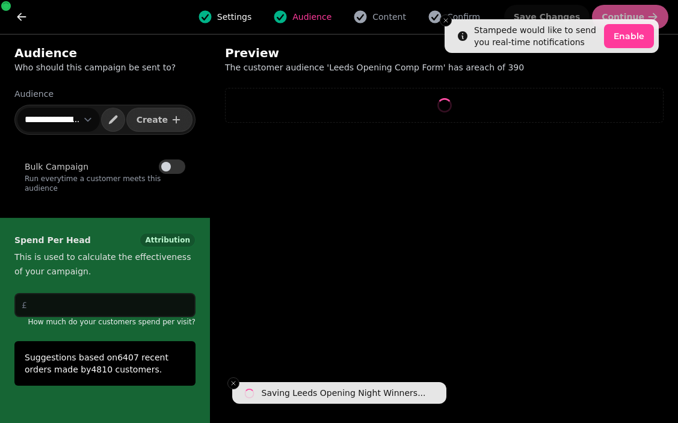
click at [397, 9] on div "Settings Audience Content Confirm" at bounding box center [339, 17] width 599 height 24
select select "**"
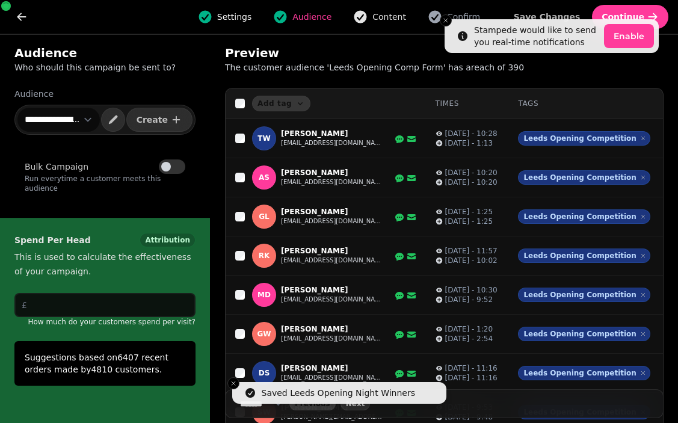
click at [396, 22] on span "Content" at bounding box center [390, 17] width 34 height 12
